Goal: Transaction & Acquisition: Purchase product/service

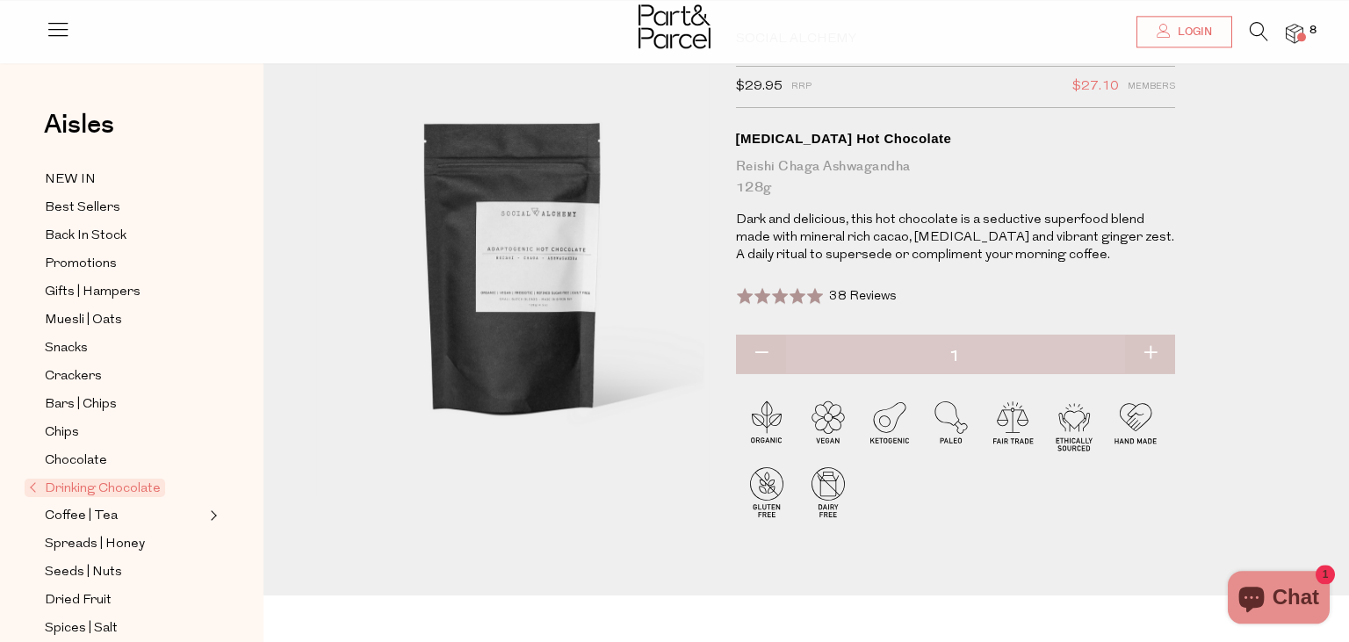
scroll to position [278, 0]
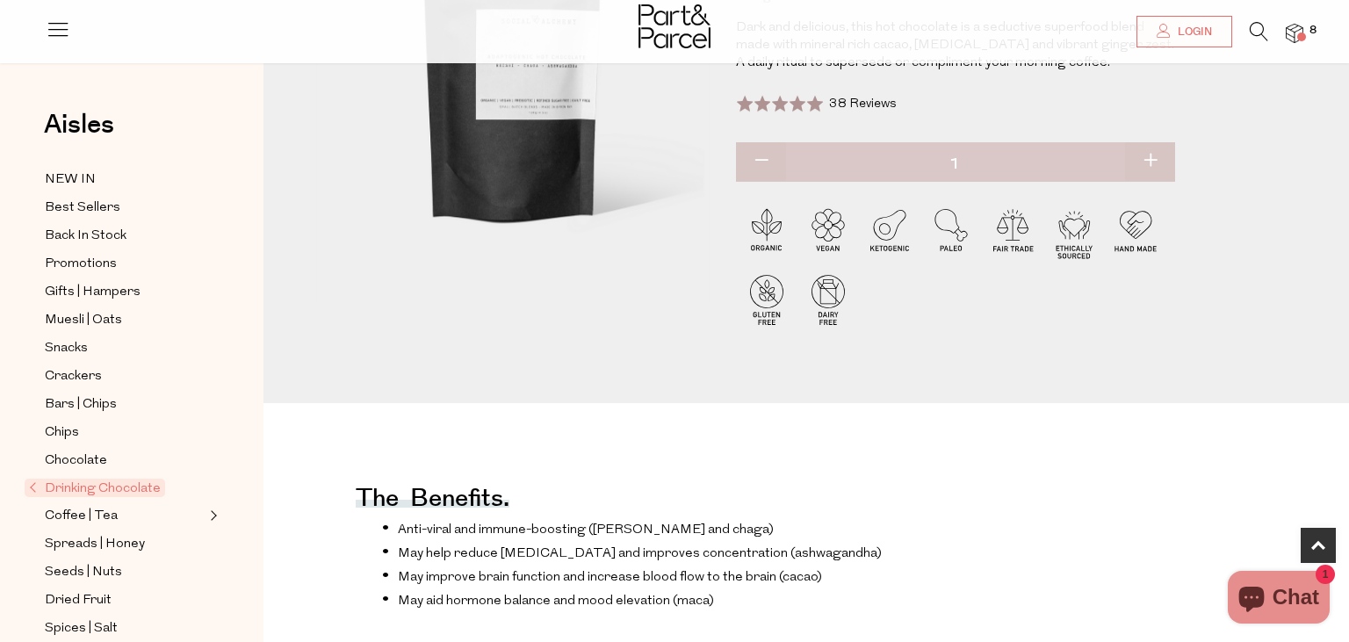
click at [791, 28] on img at bounding box center [1295, 34] width 18 height 20
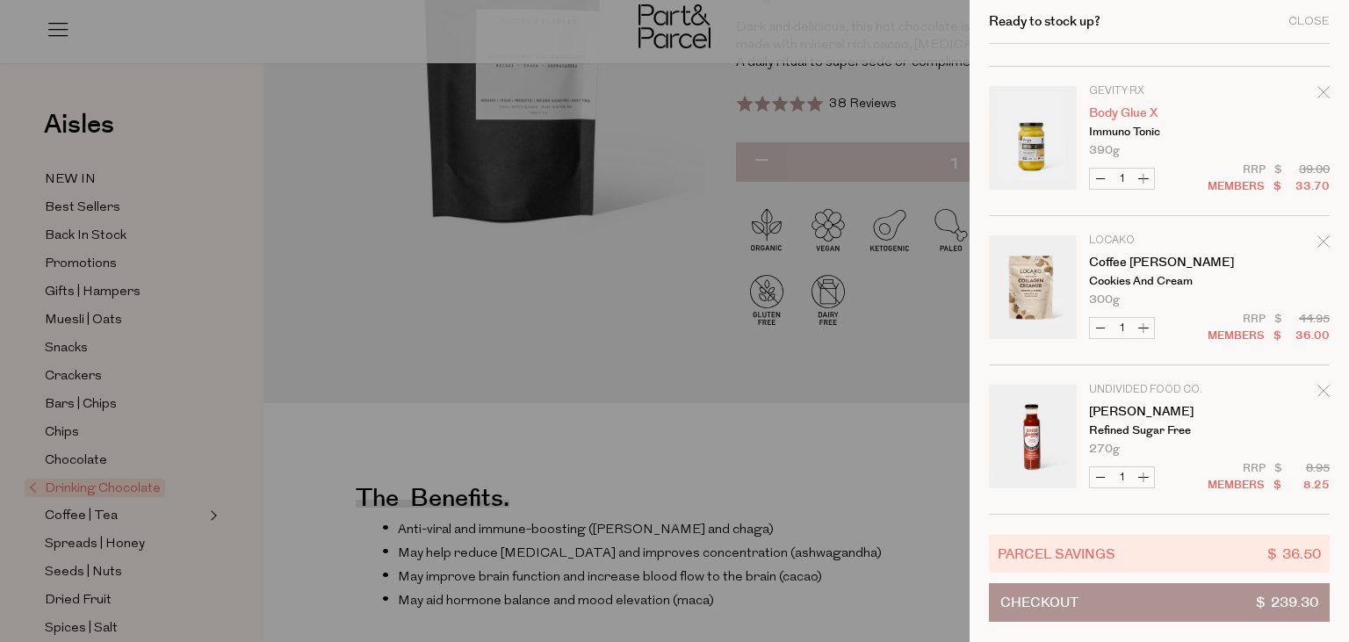
scroll to position [328, 0]
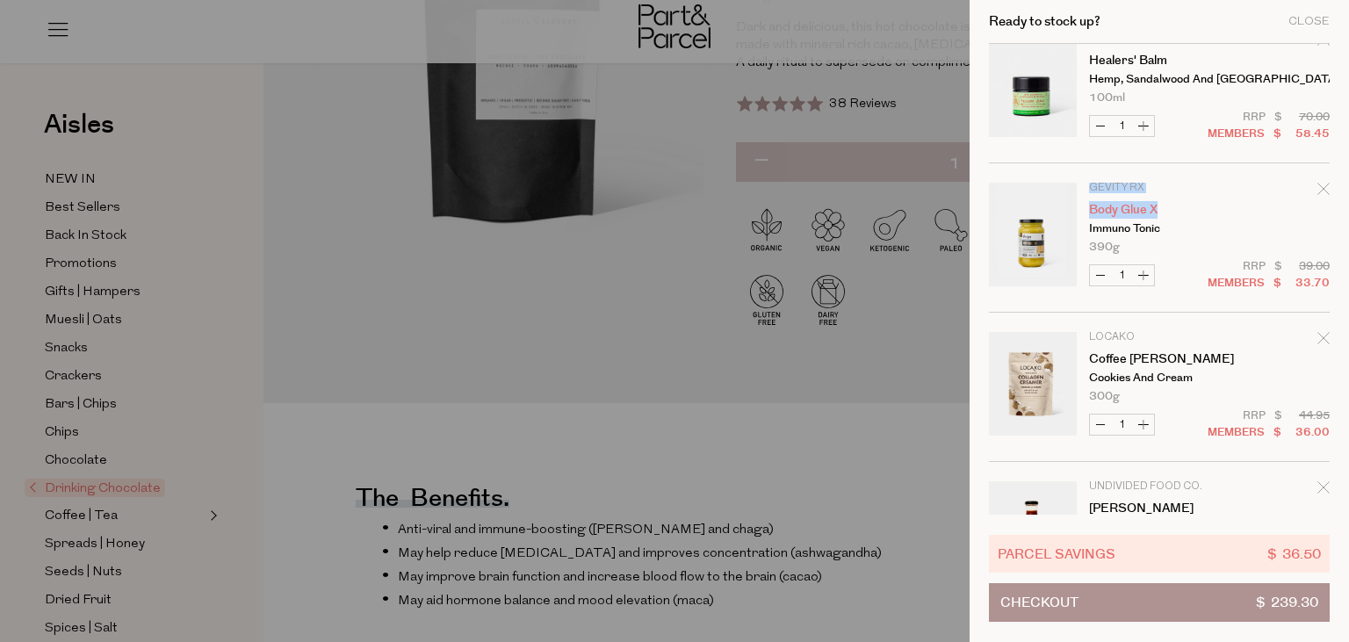
drag, startPoint x: 1088, startPoint y: 188, endPoint x: 1172, endPoint y: 213, distance: 87.2
click at [791, 213] on tr "Gevity RX Body Glue X Immuno Tonic 390g Only 6 Available Decrease Body Glue X 1…" at bounding box center [1159, 248] width 341 height 130
copy td "Gevity RX Body Glue X"
click at [420, 443] on div at bounding box center [674, 321] width 1349 height 642
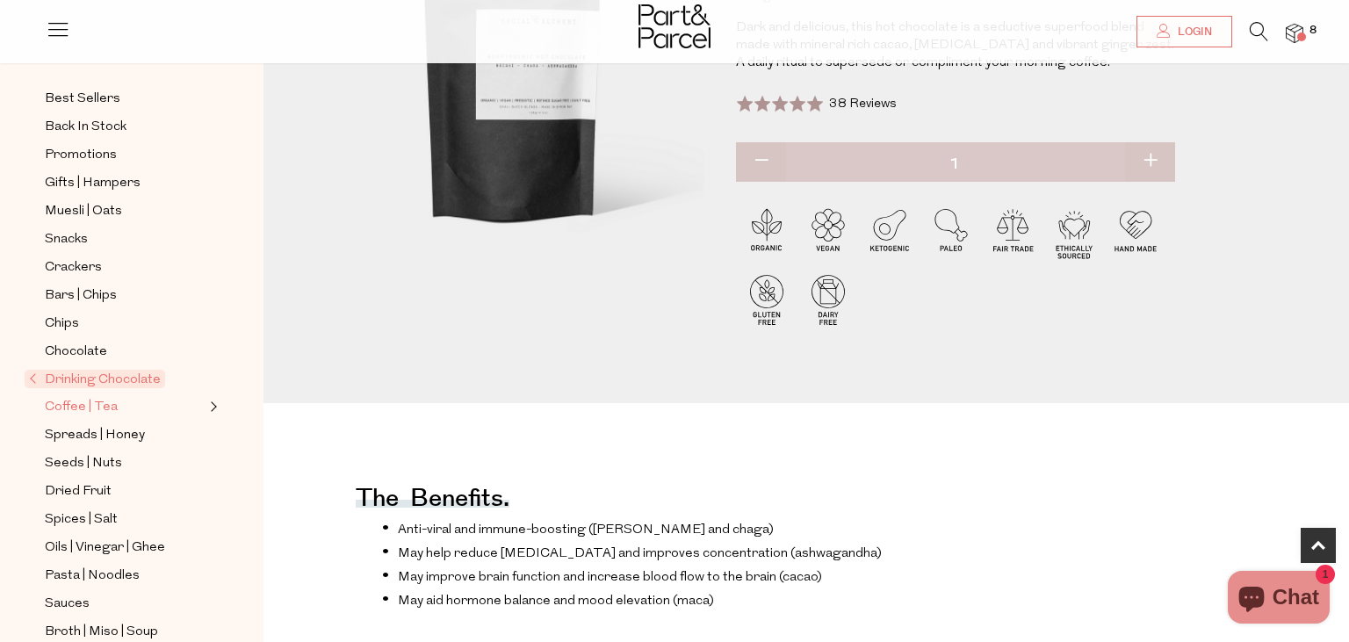
click at [98, 399] on span "Coffee | Tea" at bounding box center [81, 407] width 73 height 21
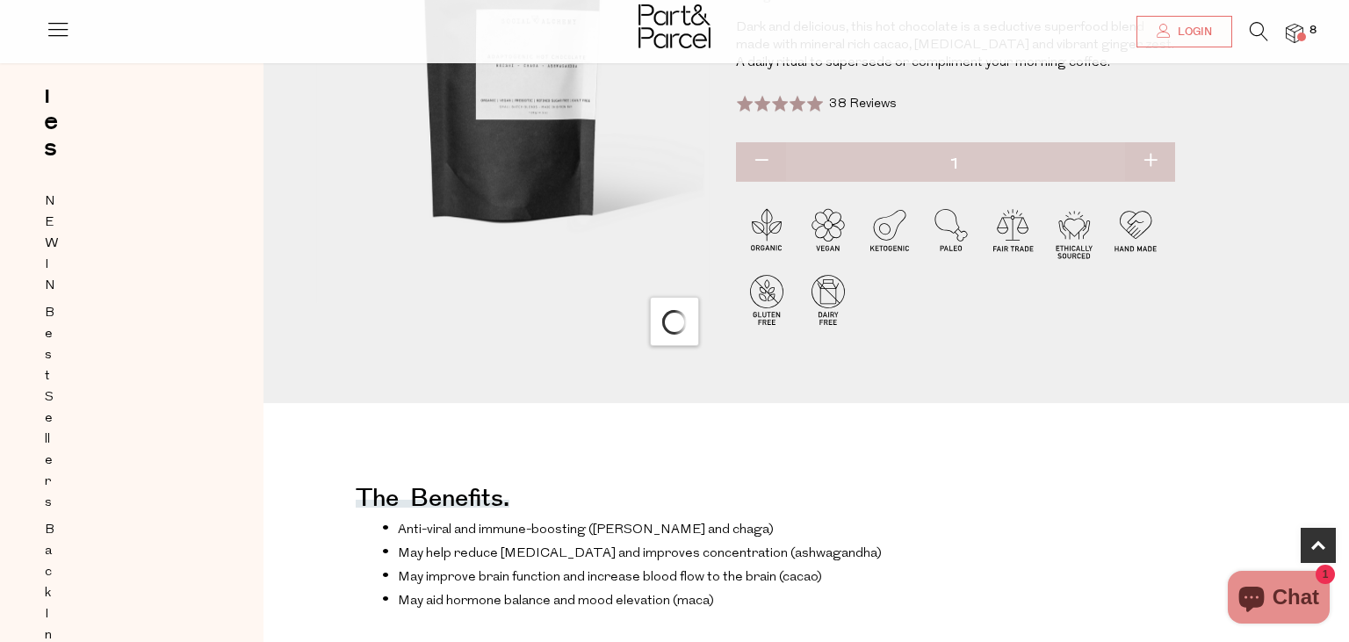
scroll to position [109, 0]
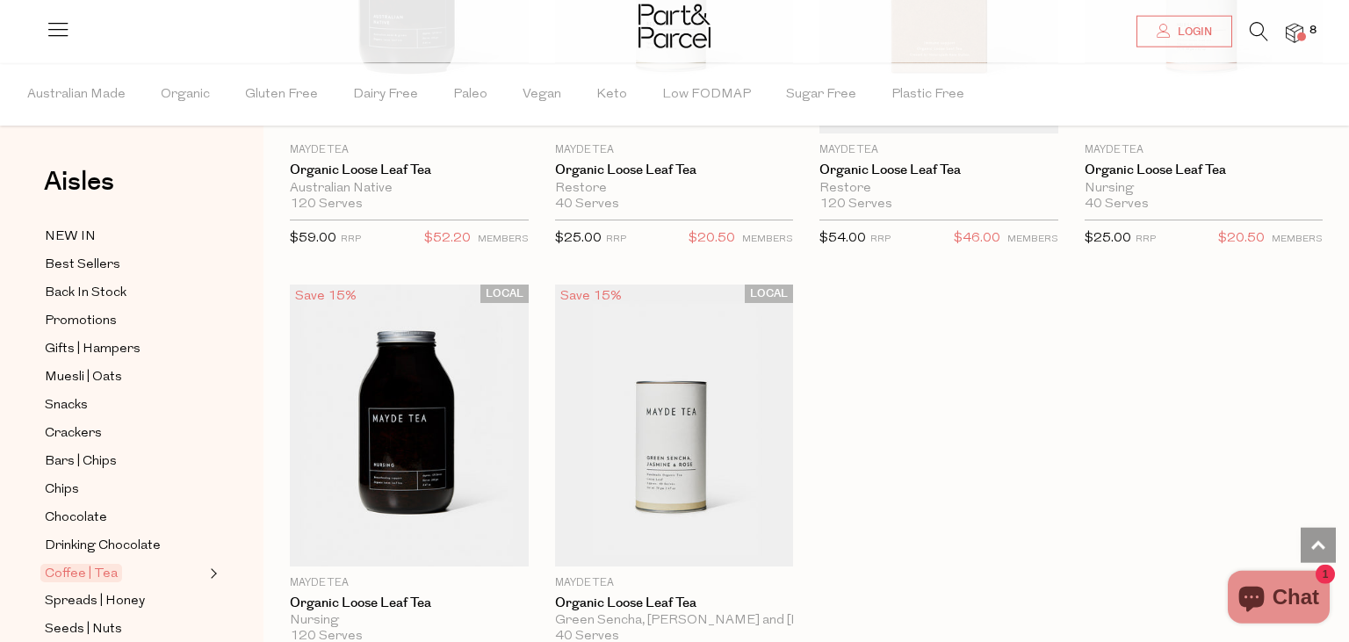
scroll to position [5185, 0]
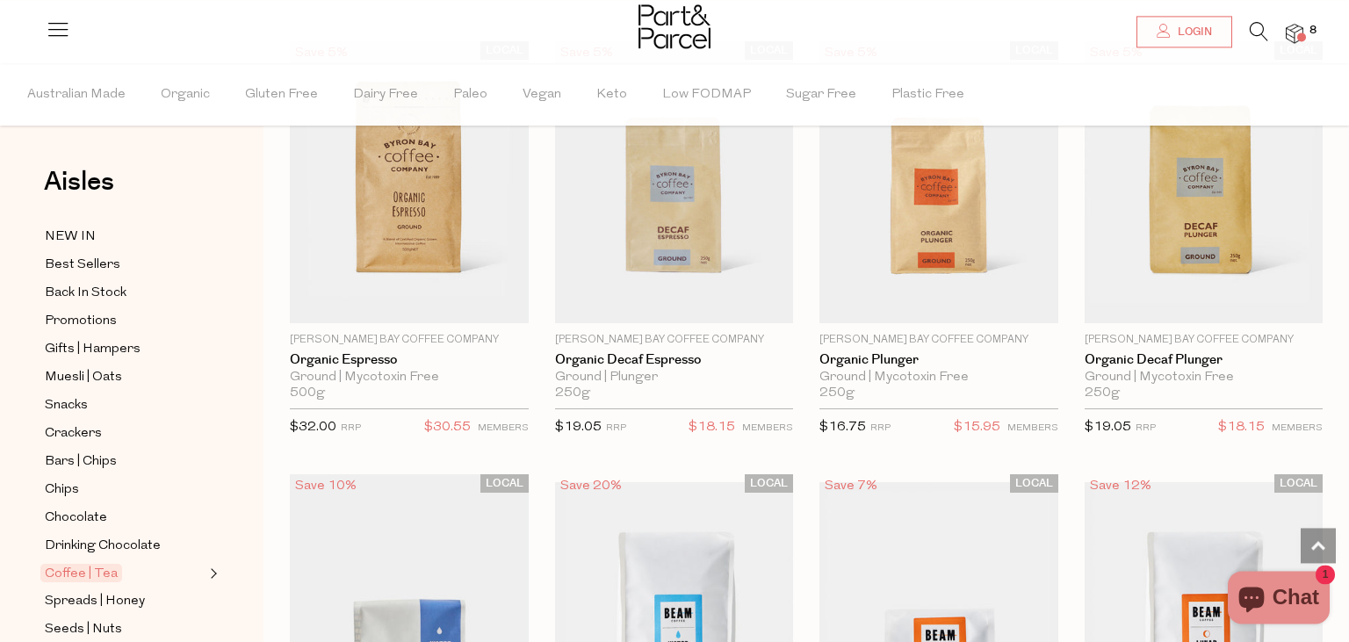
scroll to position [8524, 0]
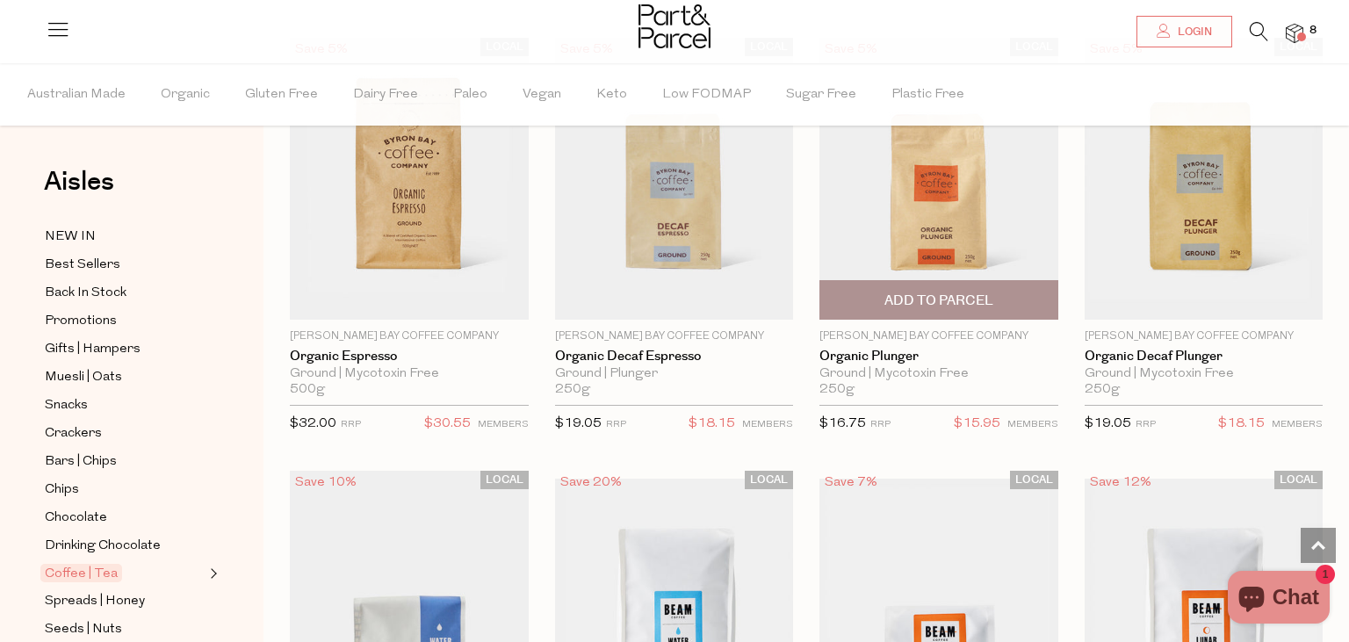
click at [927, 292] on span "Add To Parcel" at bounding box center [938, 301] width 109 height 18
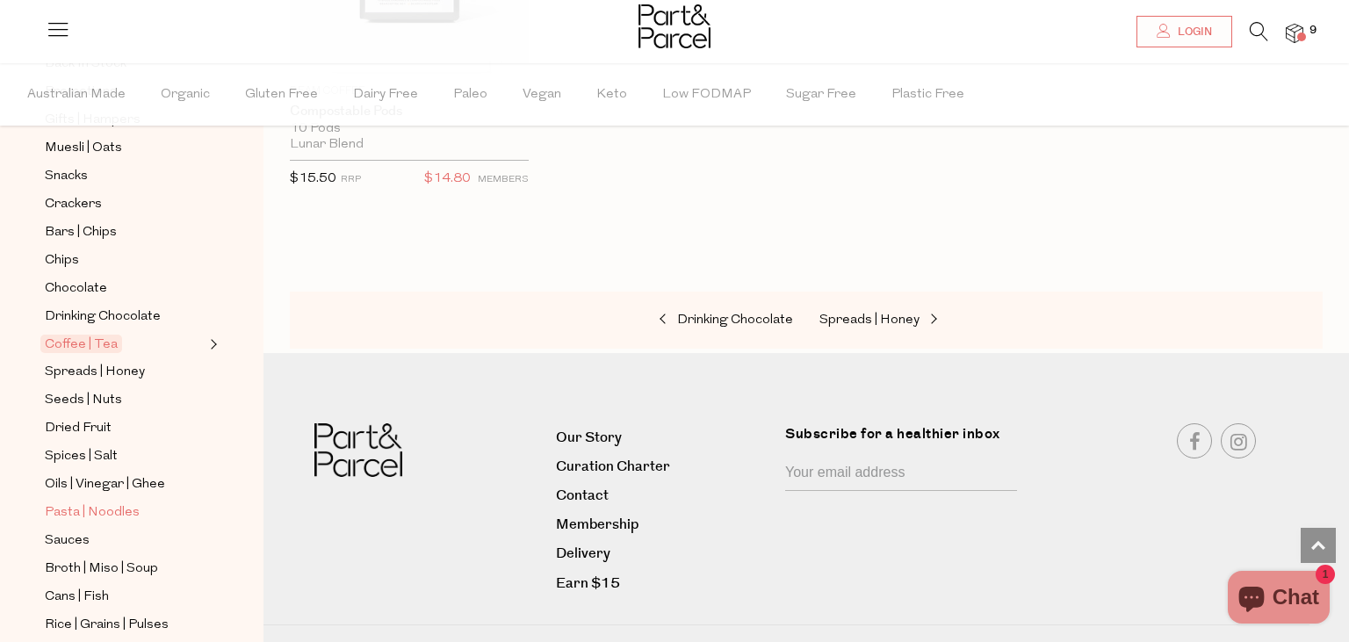
scroll to position [328, 0]
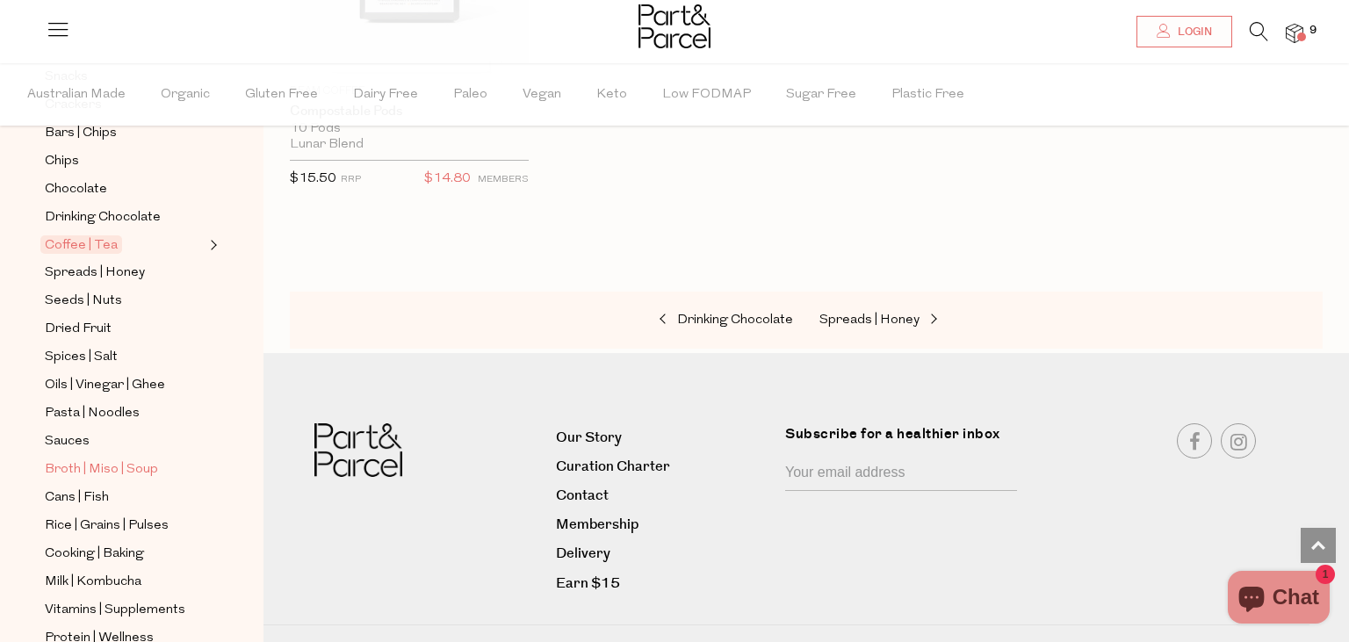
click at [69, 459] on span "Broth | Miso | Soup" at bounding box center [101, 469] width 113 height 21
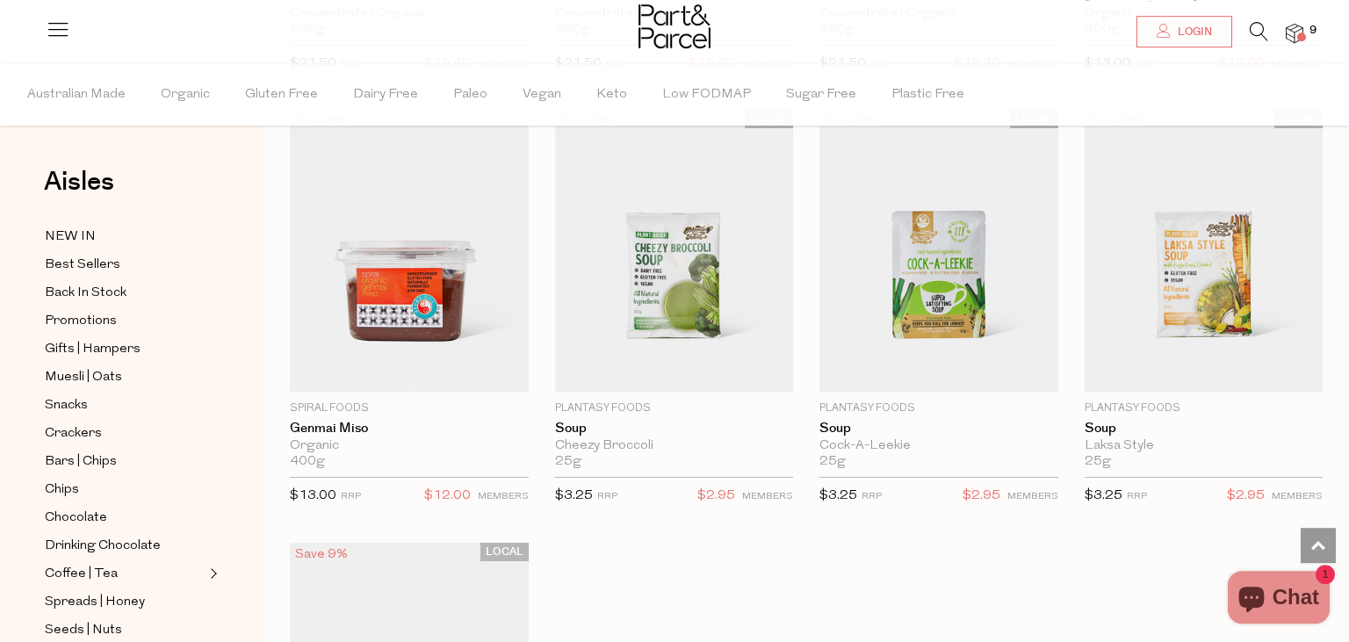
scroll to position [3153, 0]
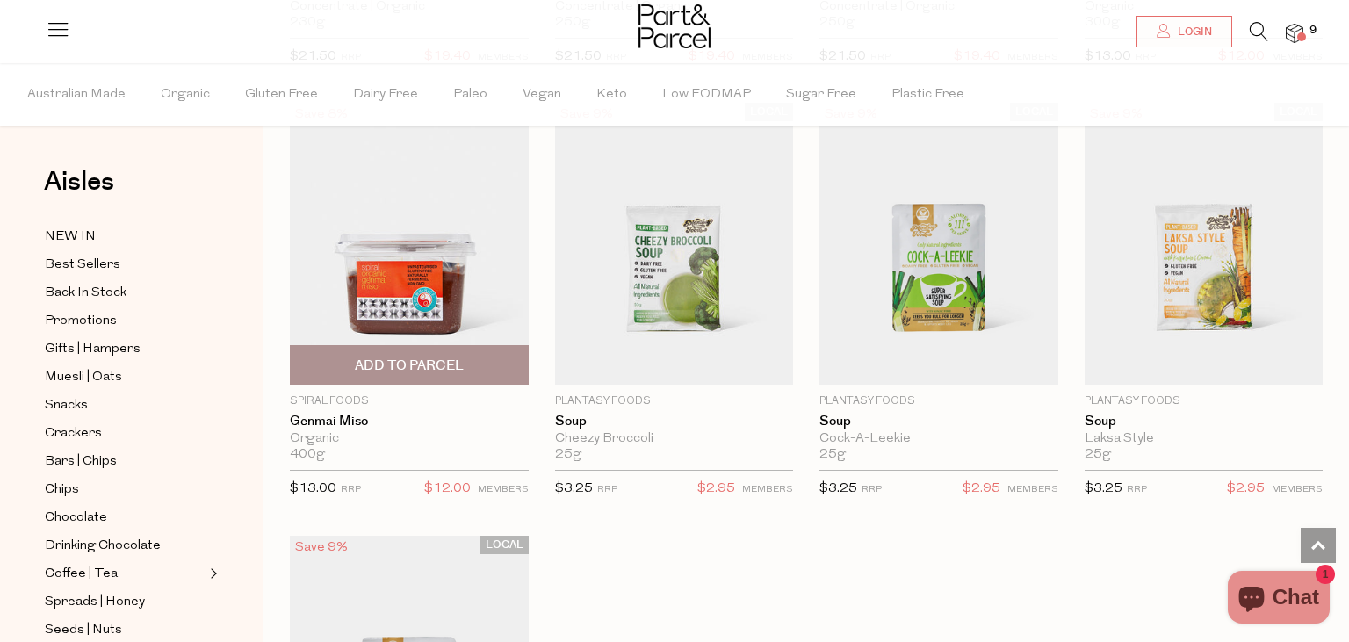
click at [394, 357] on span "Add To Parcel" at bounding box center [409, 366] width 109 height 18
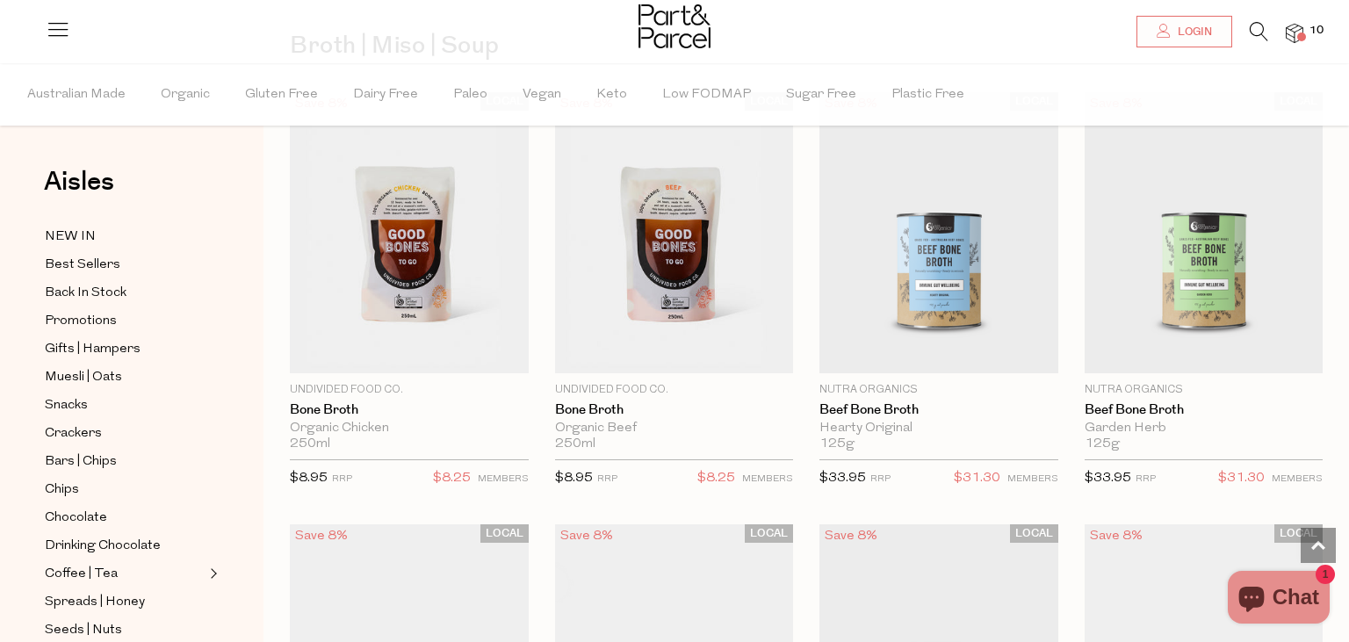
scroll to position [0, 0]
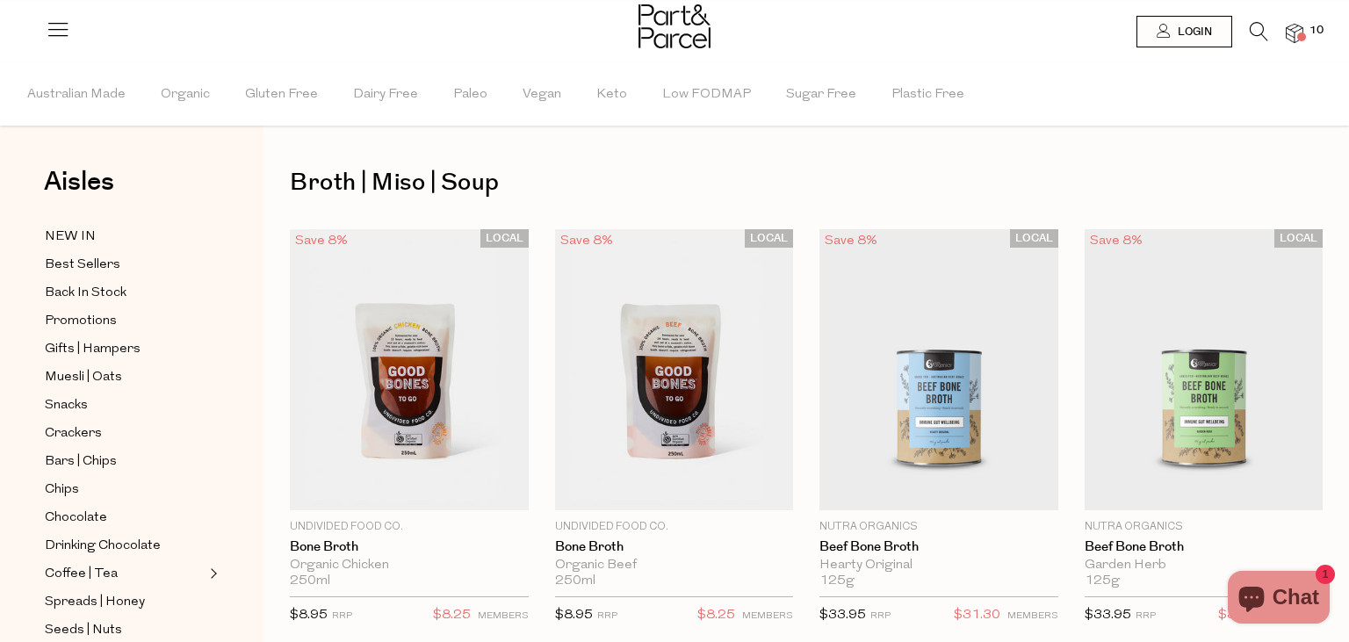
click at [1302, 32] on img at bounding box center [1295, 34] width 18 height 20
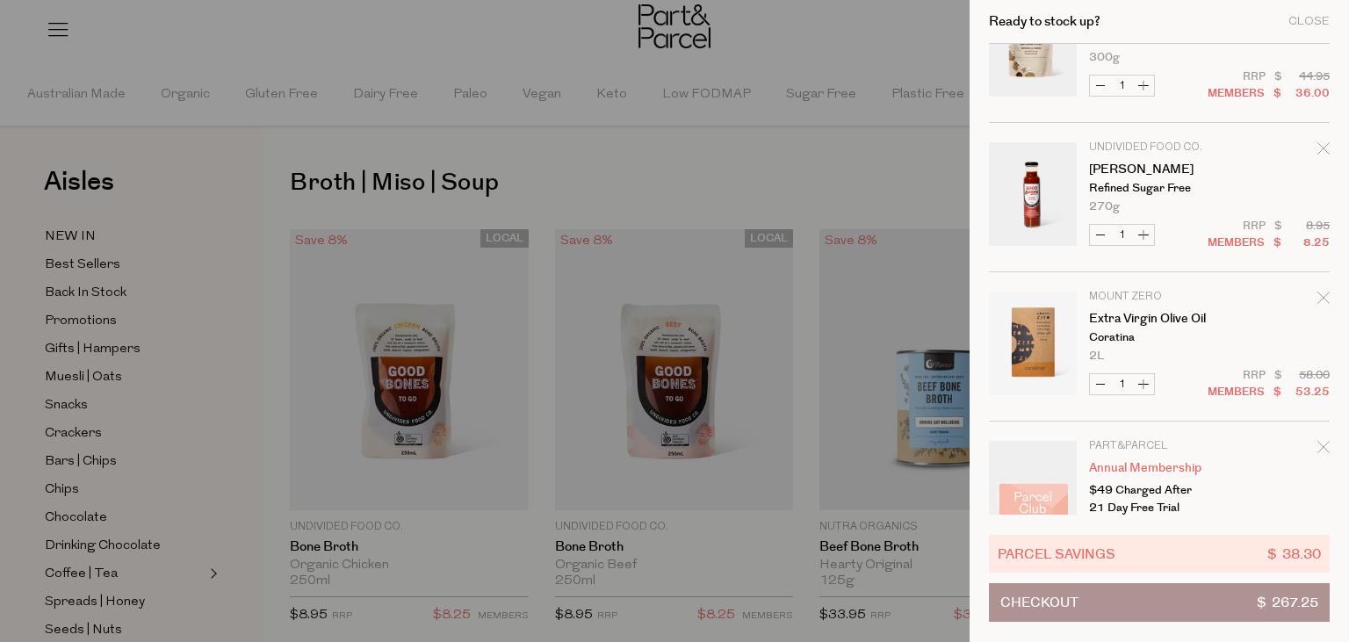
scroll to position [1014, 0]
